Goal: Book appointment/travel/reservation

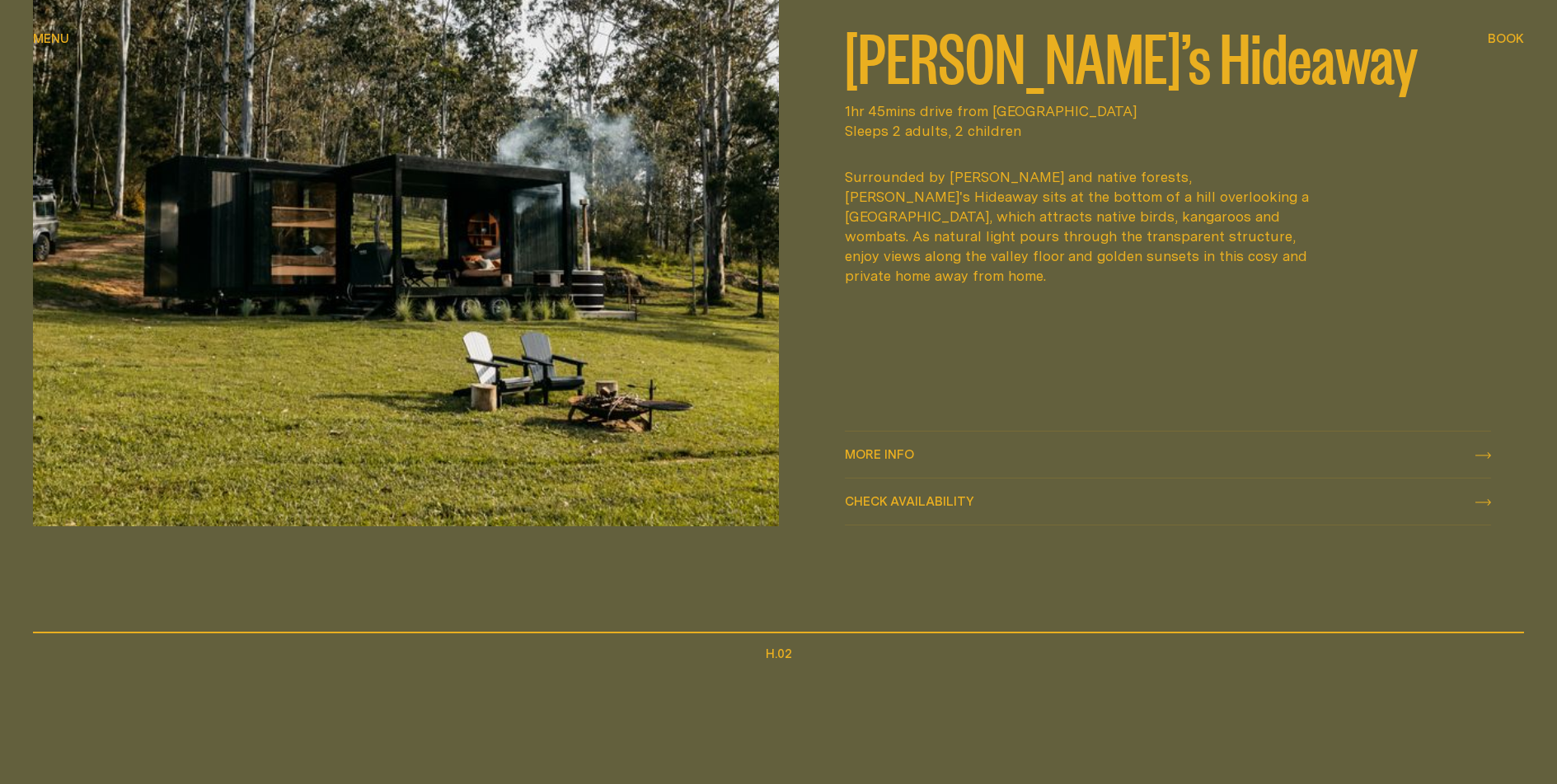
scroll to position [851, 0]
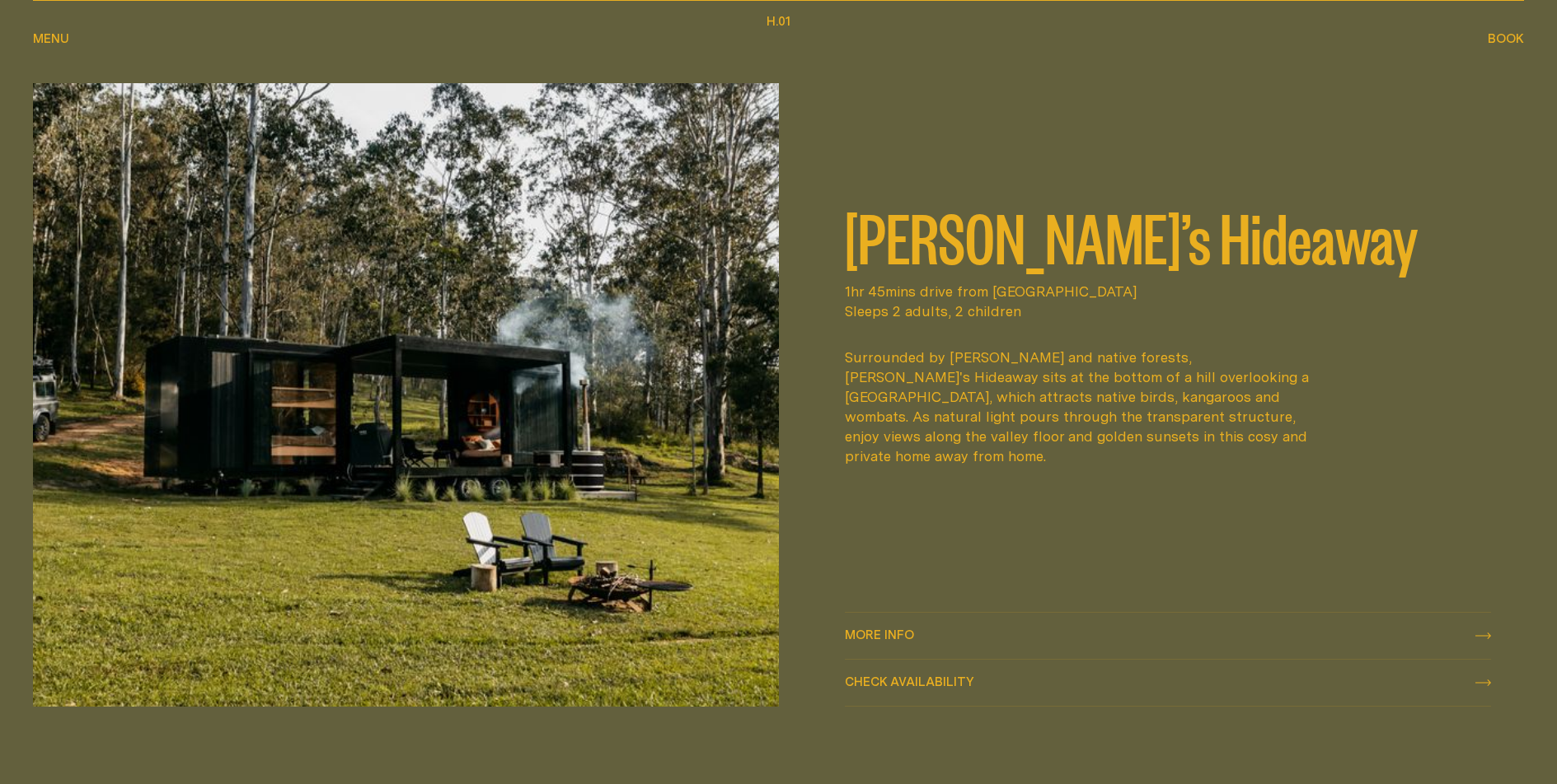
click at [937, 686] on span "Check availability" at bounding box center [909, 682] width 129 height 12
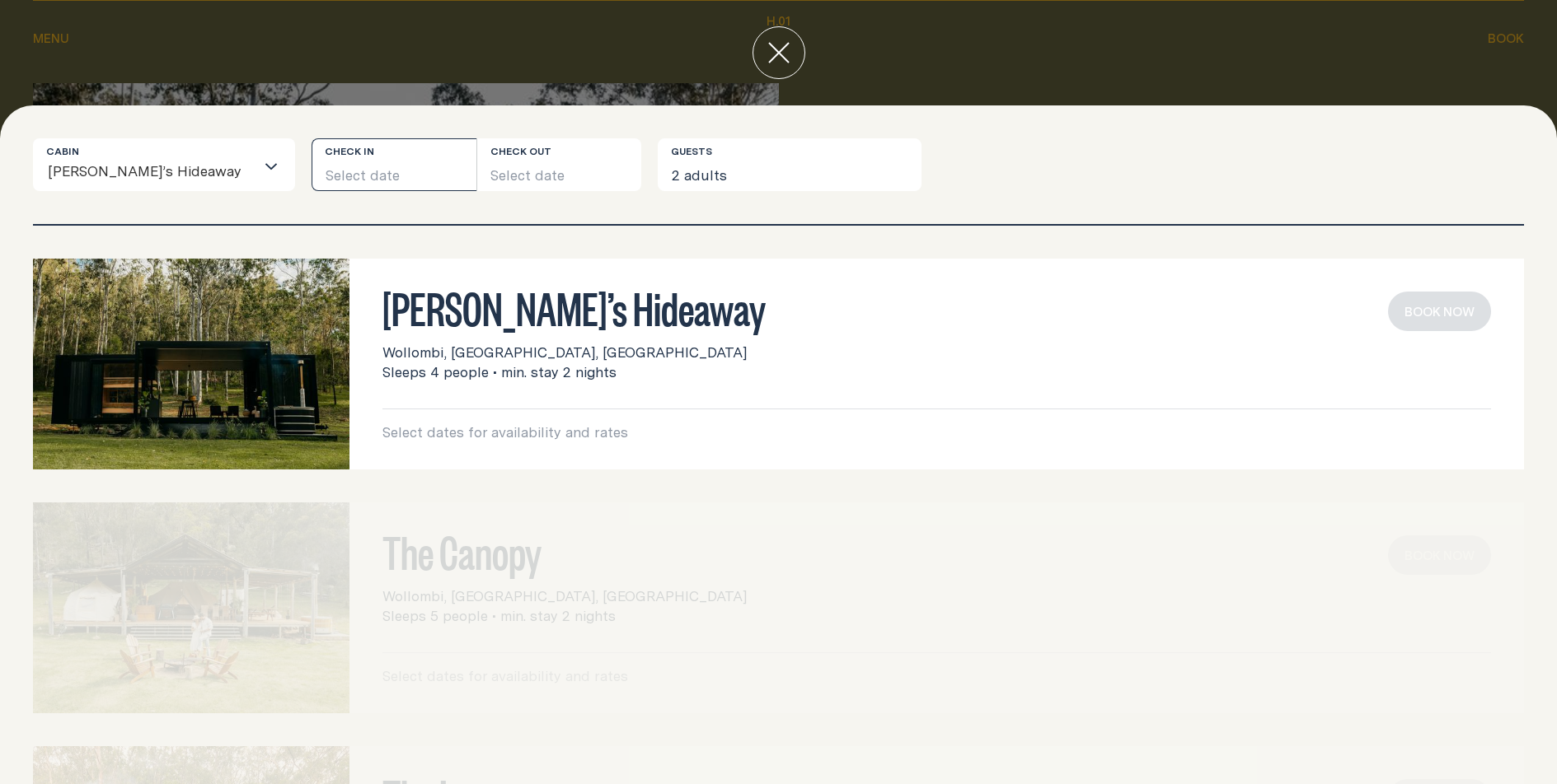
click at [316, 176] on button "Select date" at bounding box center [394, 164] width 165 height 52
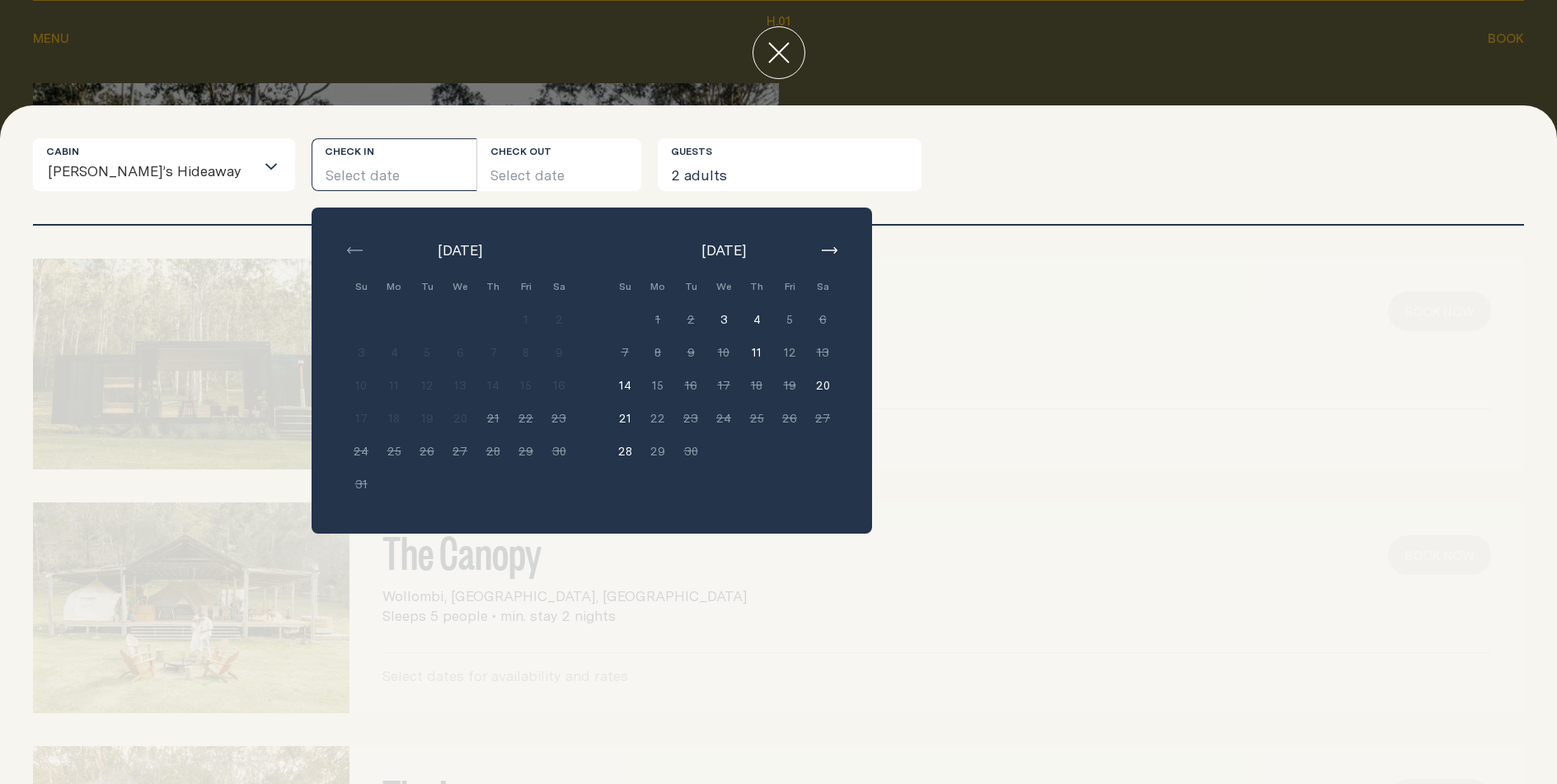
click at [819, 255] on button "button" at bounding box center [829, 251] width 20 height 20
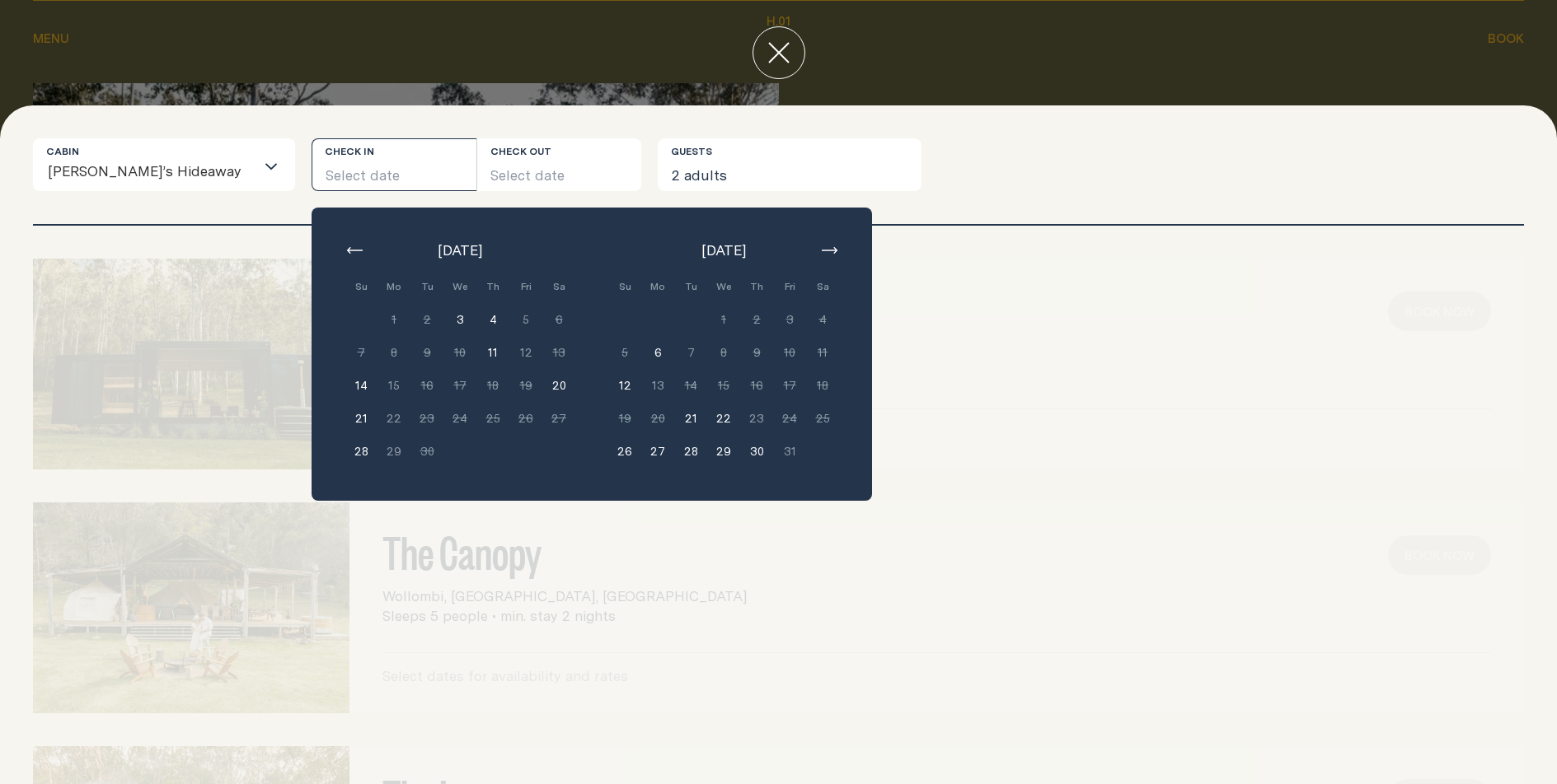
click at [819, 255] on button "button" at bounding box center [829, 251] width 20 height 20
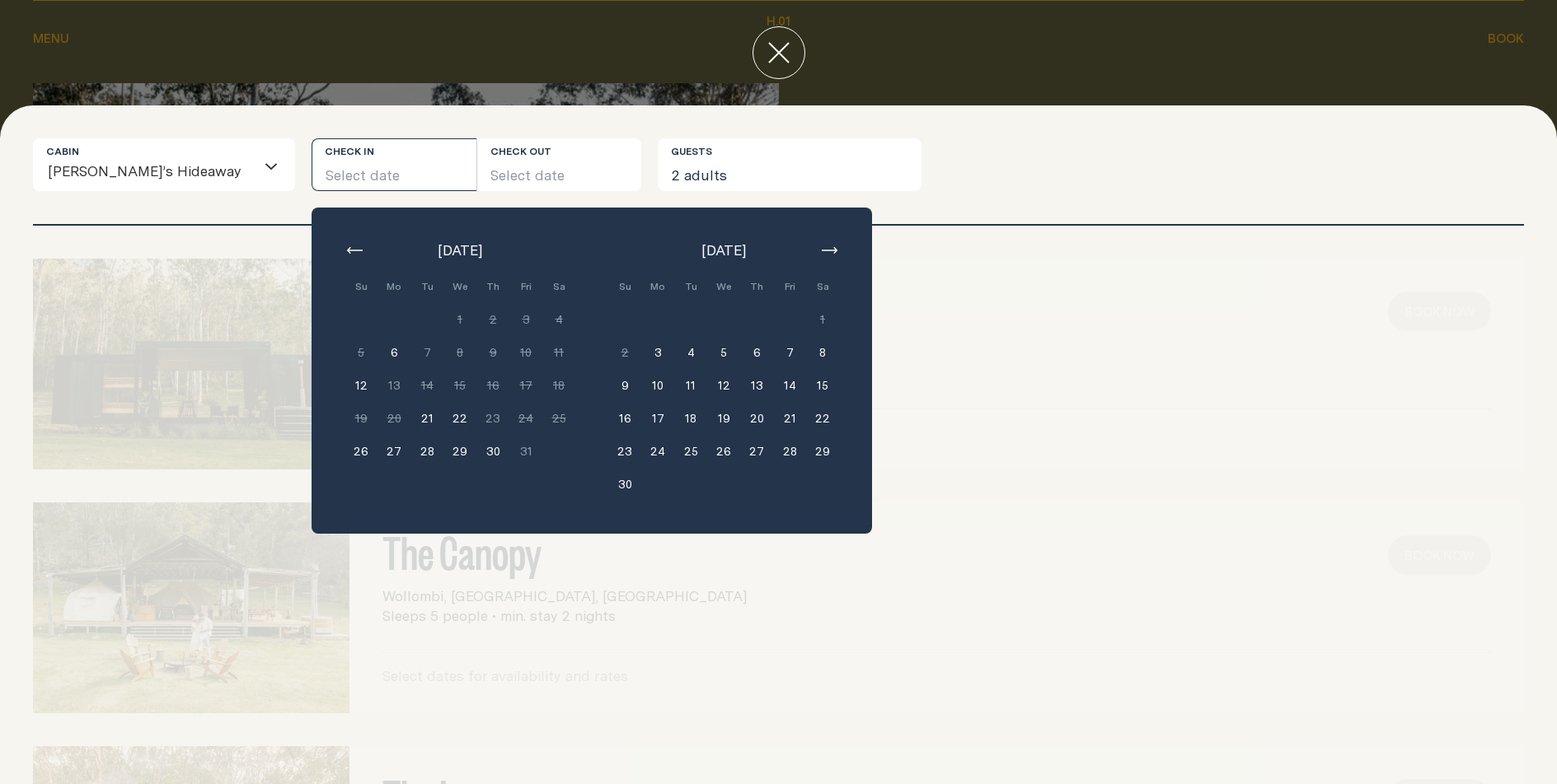
click at [819, 255] on button "button" at bounding box center [829, 251] width 20 height 20
click at [641, 386] on button "15" at bounding box center [658, 385] width 33 height 33
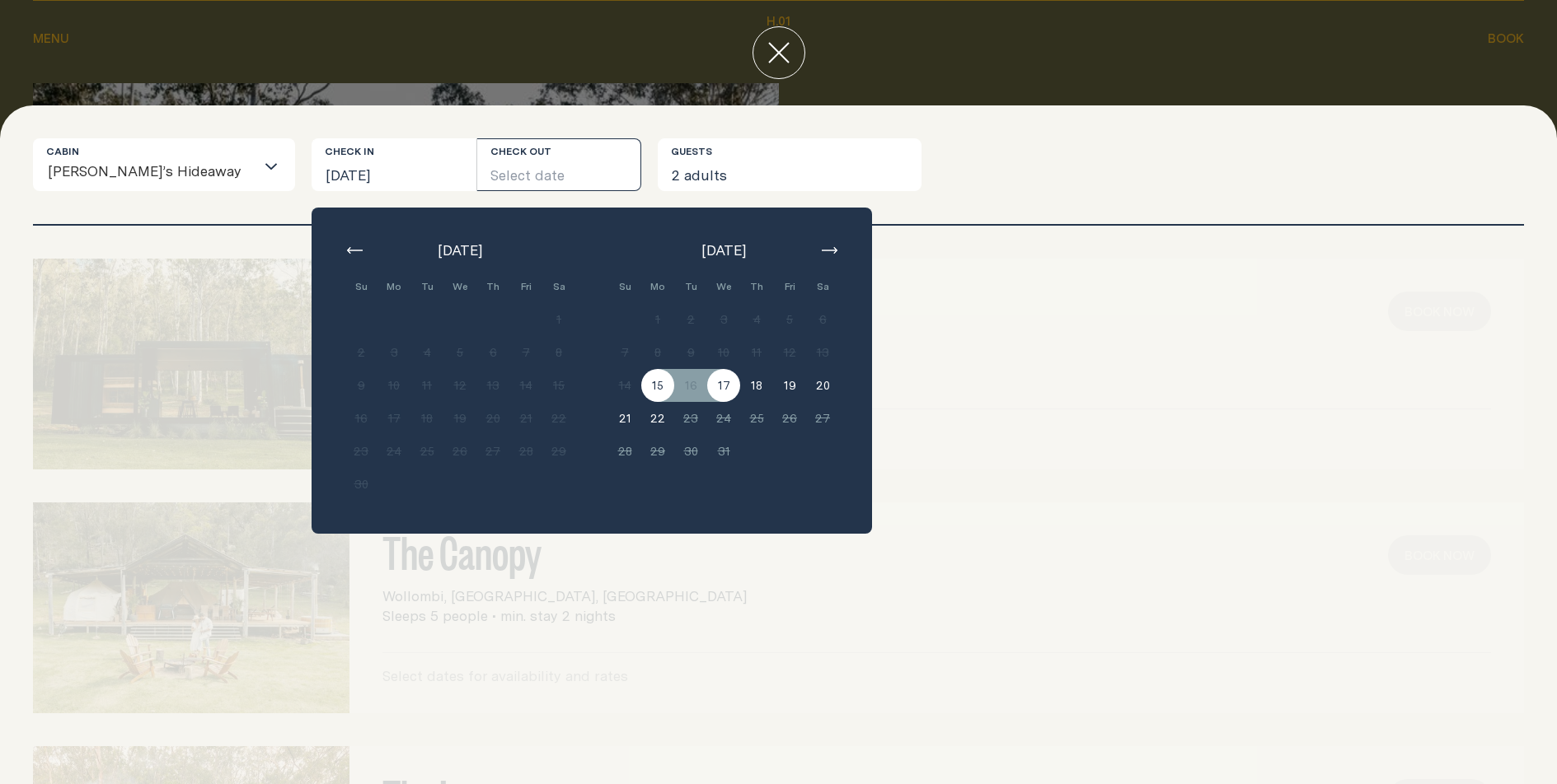
click at [707, 390] on button "17" at bounding box center [724, 385] width 33 height 33
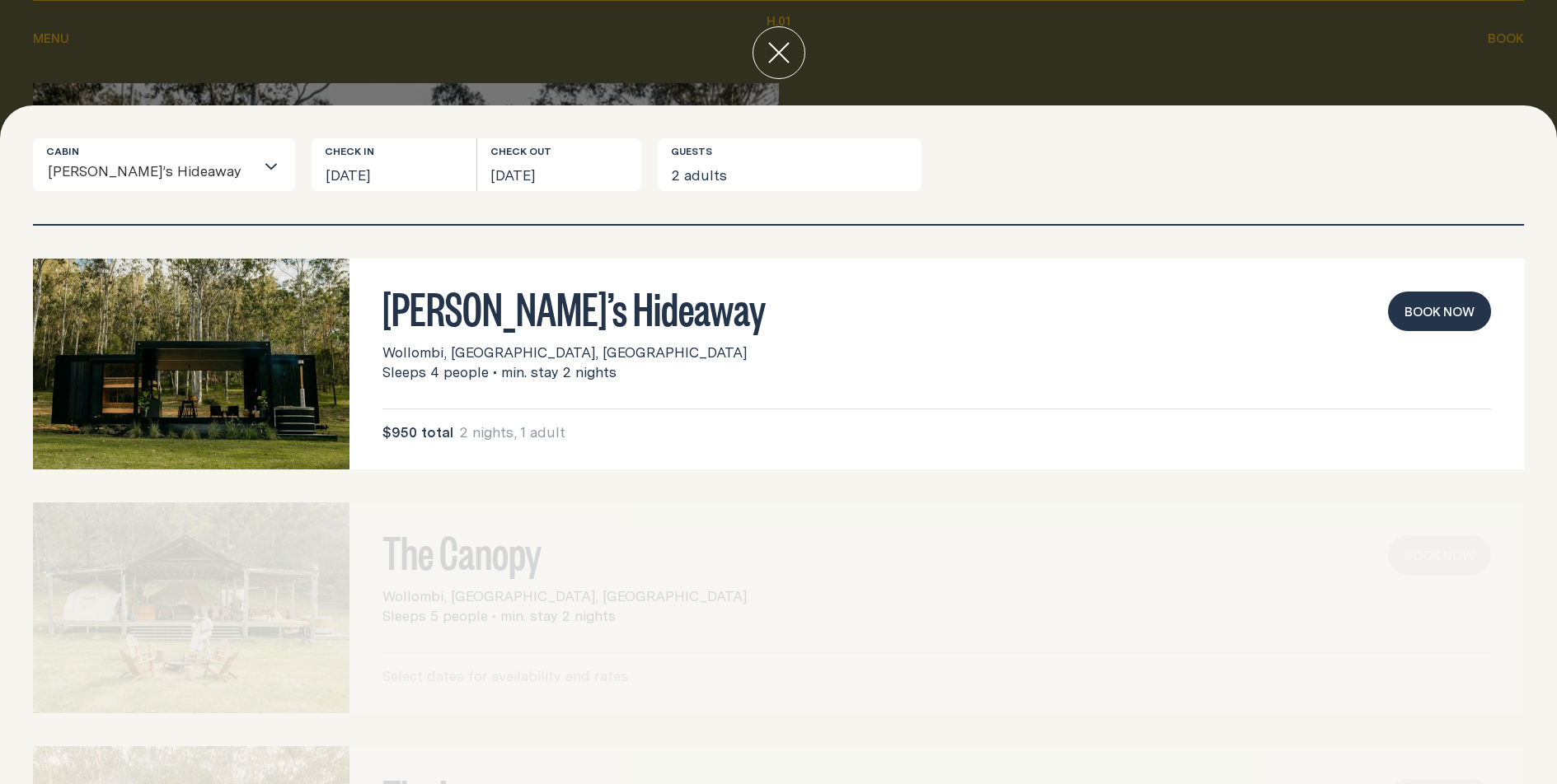
click at [778, 50] on icon "close" at bounding box center [778, 52] width 22 height 22
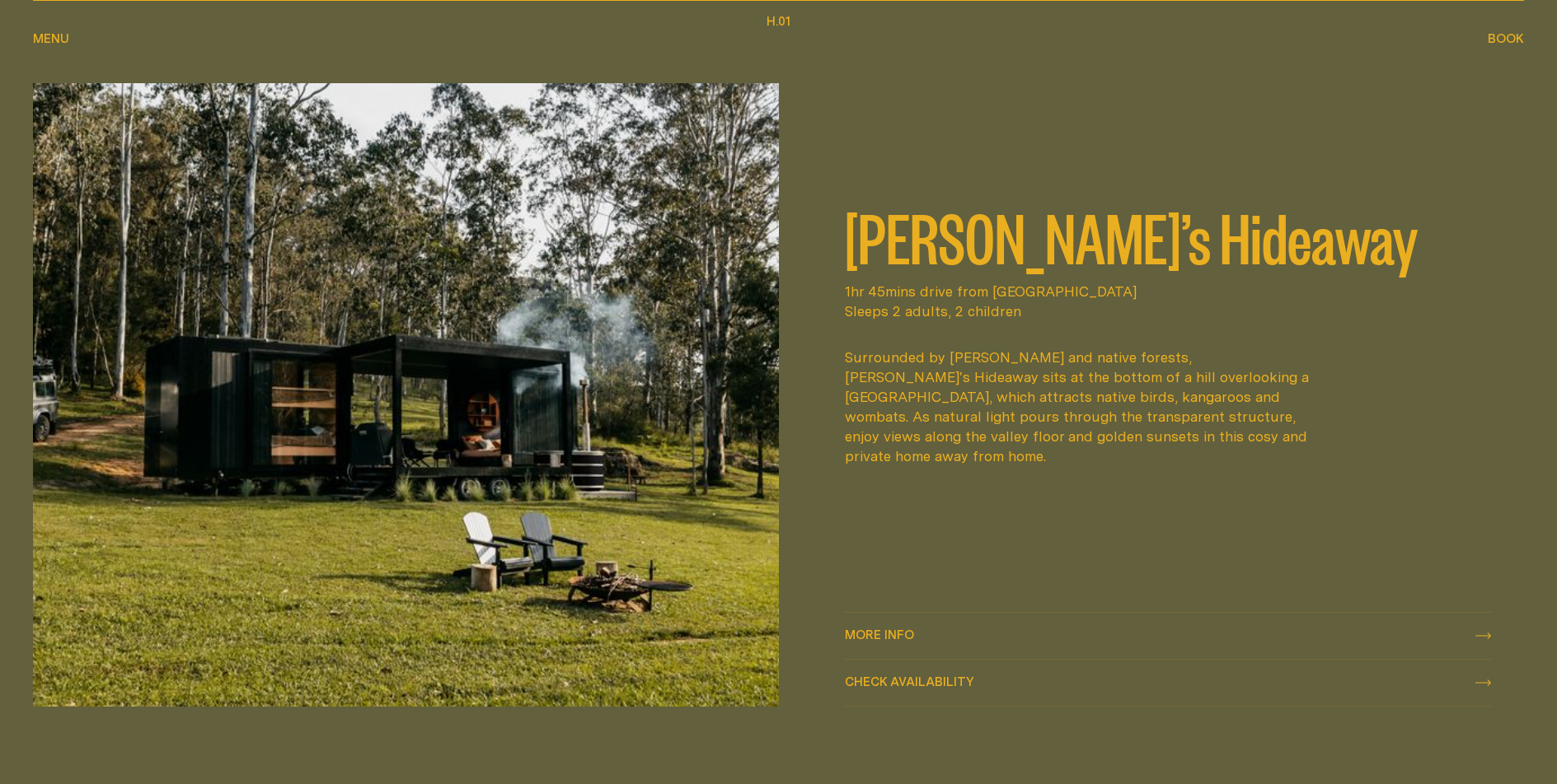
click at [885, 629] on span "More info" at bounding box center [879, 634] width 69 height 12
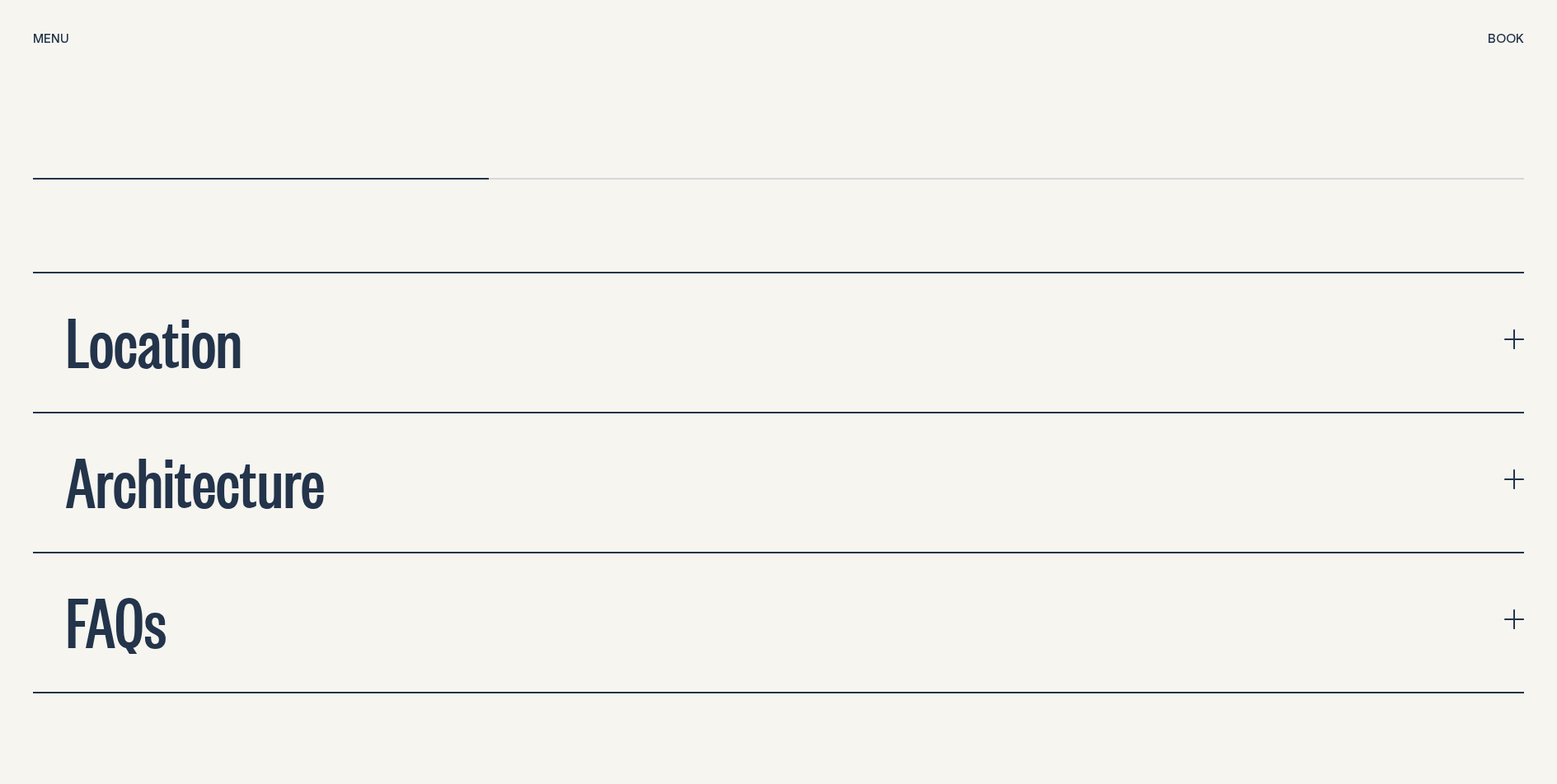
scroll to position [5673, 0]
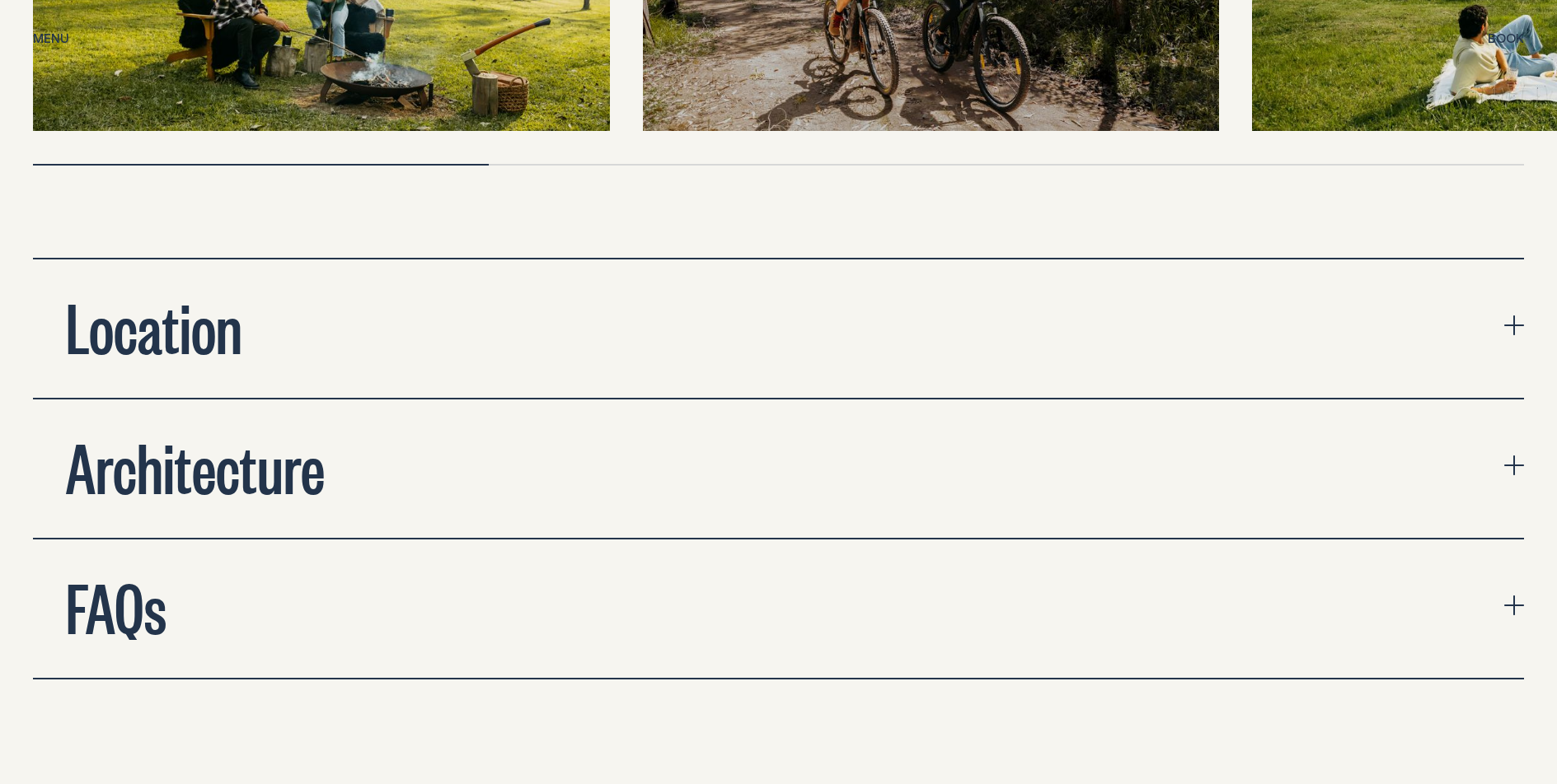
click at [1513, 315] on icon "expand accordion" at bounding box center [1514, 325] width 2 height 20
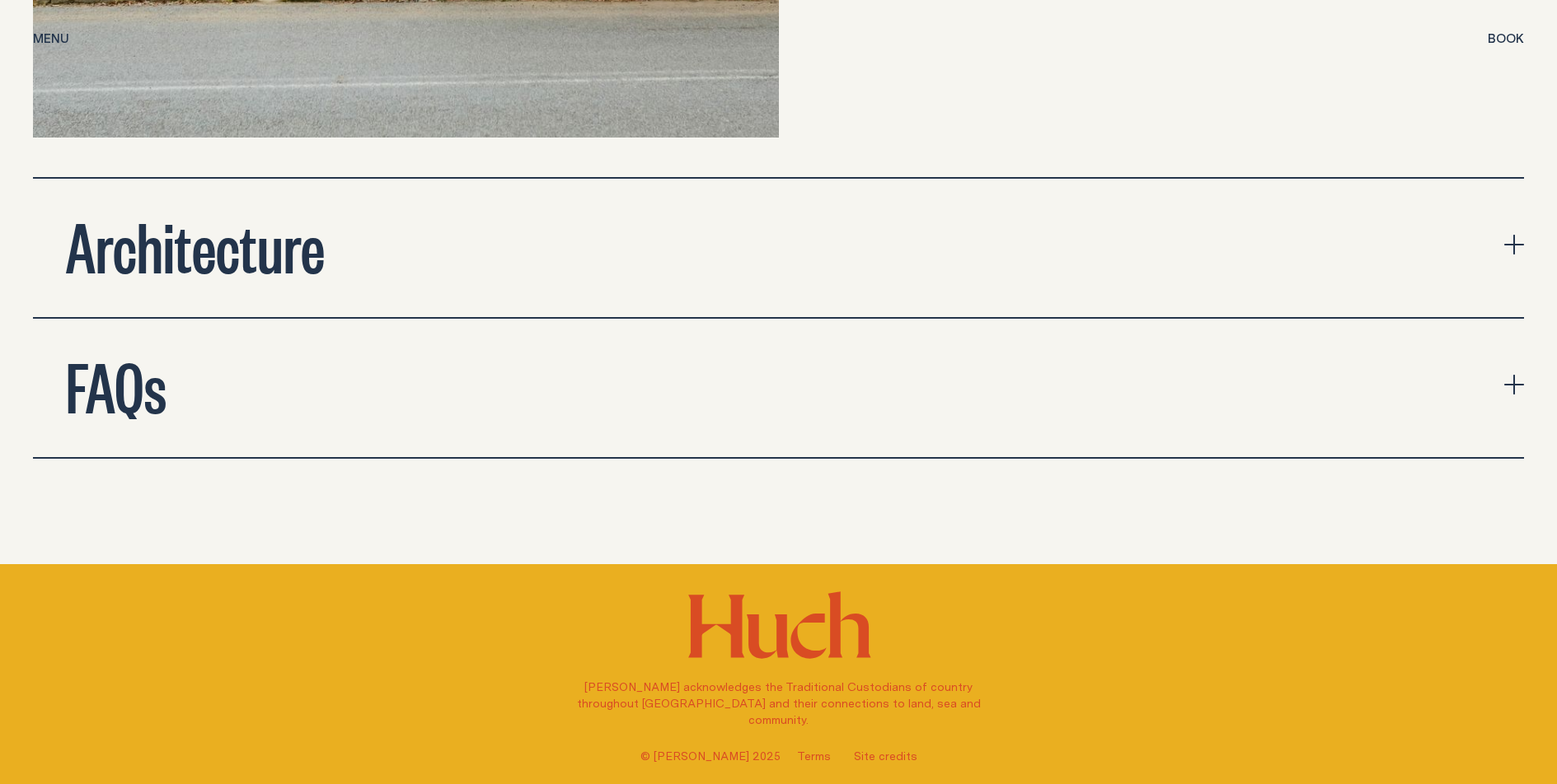
scroll to position [6681, 0]
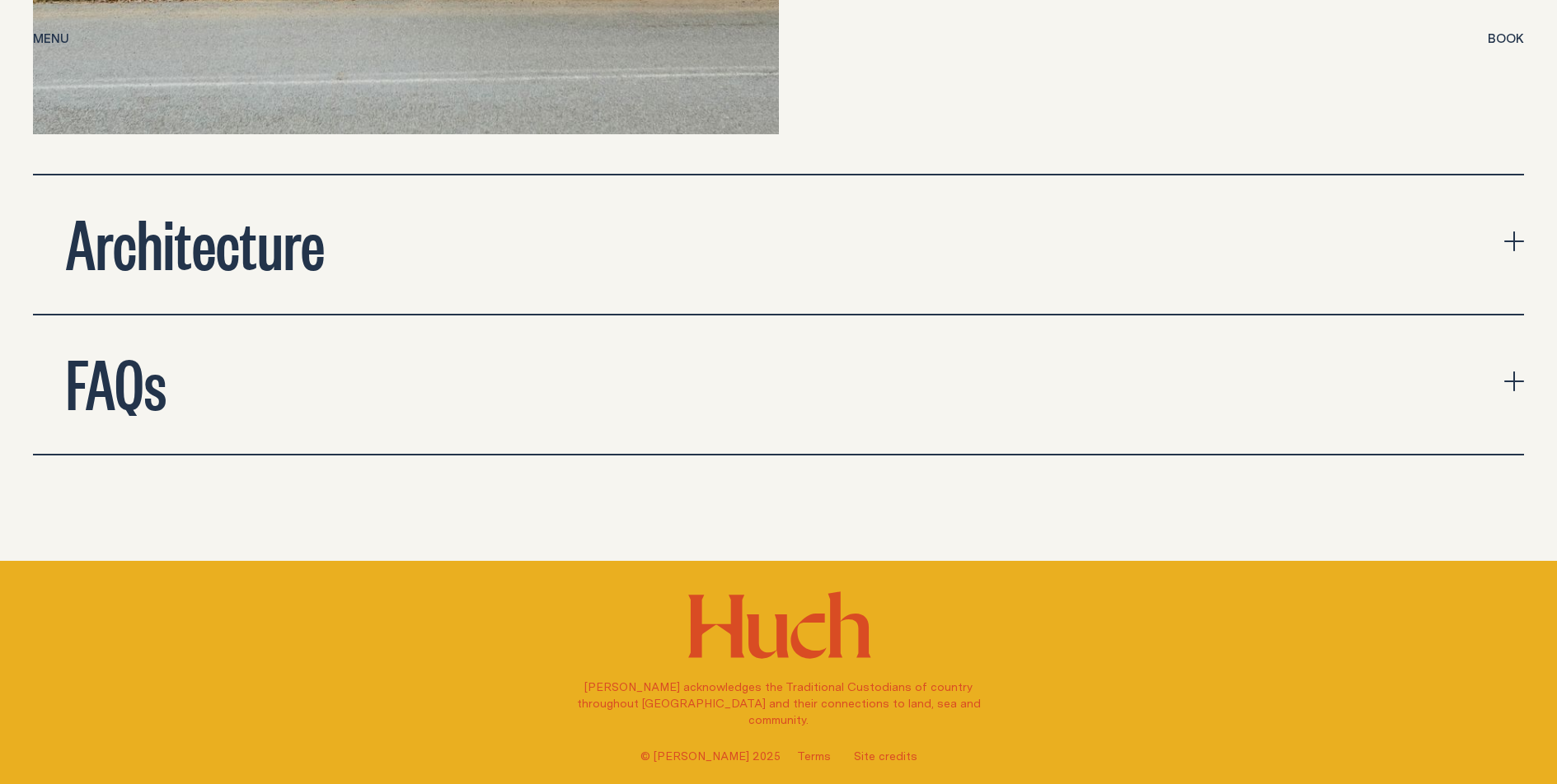
click at [671, 253] on button "Architecture" at bounding box center [778, 245] width 1491 height 138
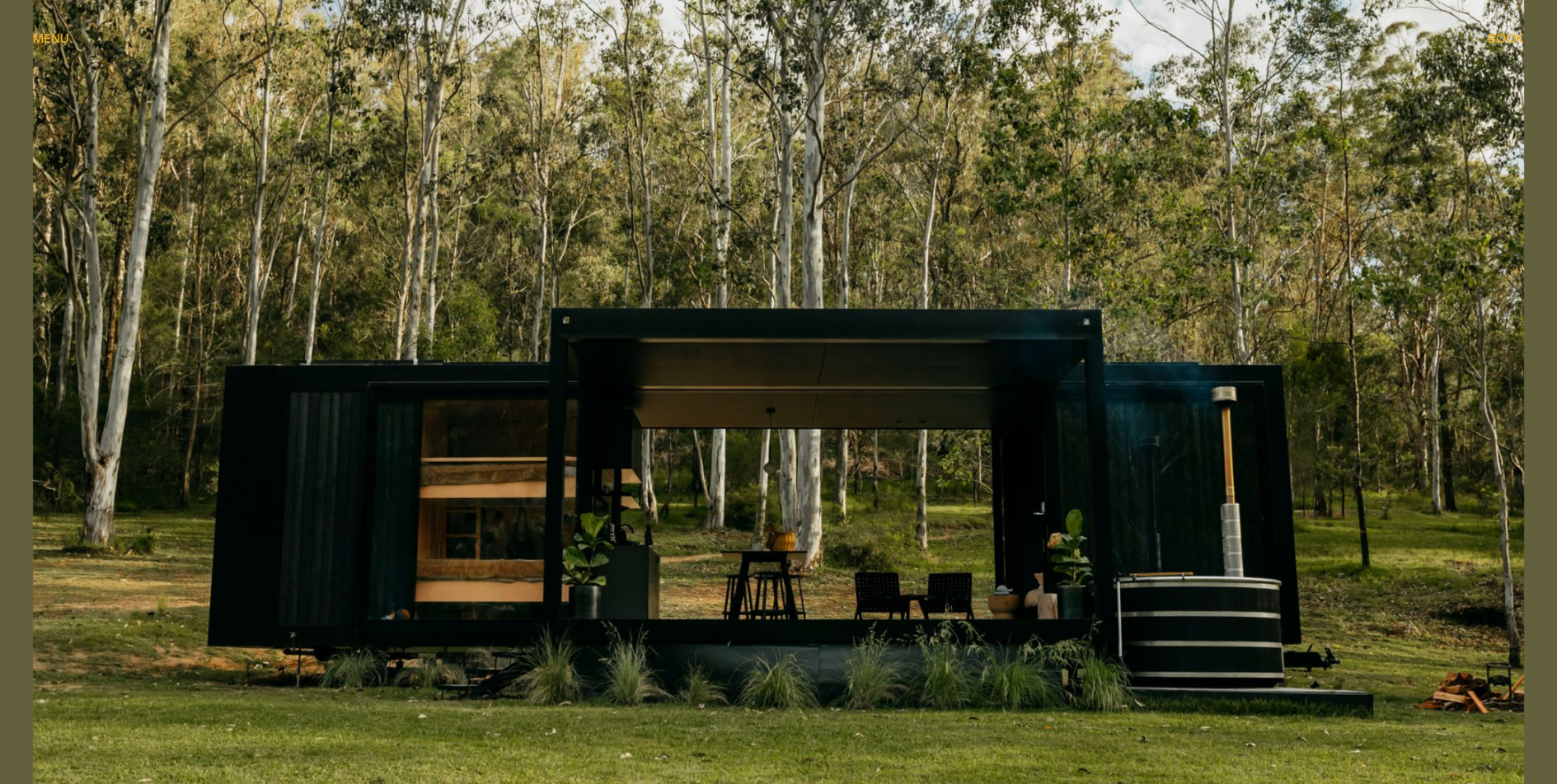
scroll to position [0, 0]
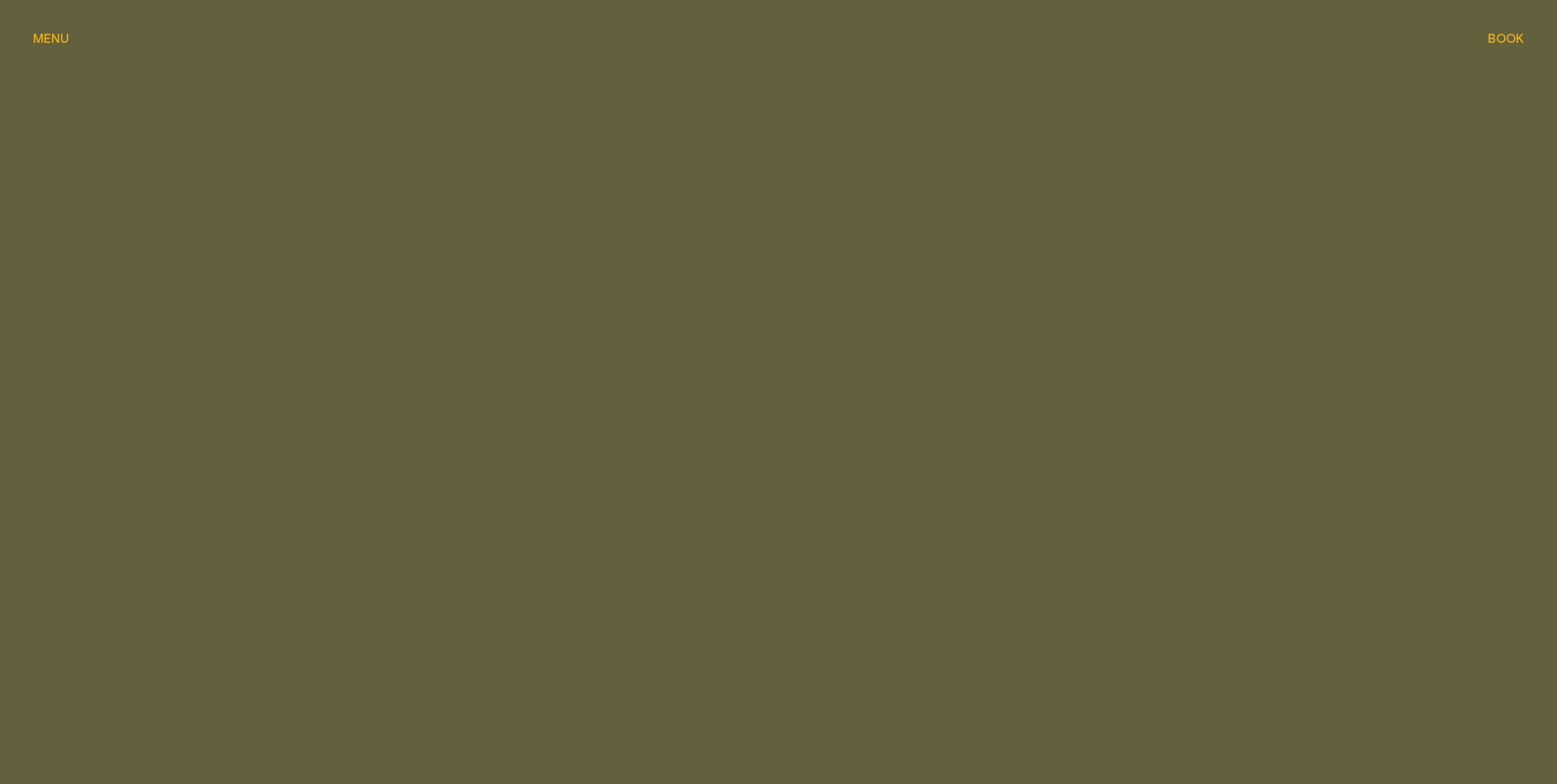
scroll to position [851, 0]
